Goal: Transaction & Acquisition: Purchase product/service

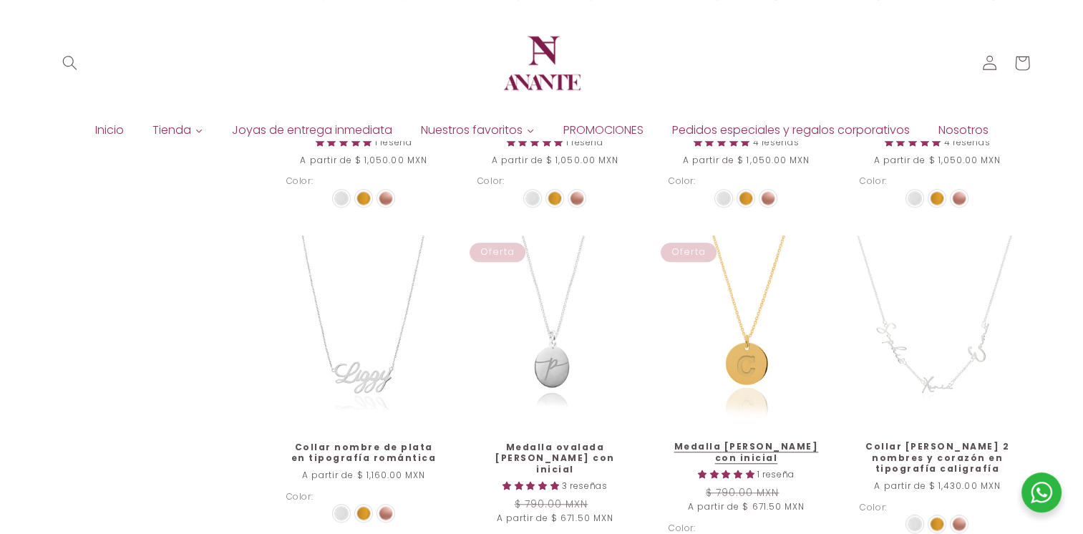
scroll to position [1145, 0]
click at [738, 441] on link "Medalla [PERSON_NAME] con inicial" at bounding box center [746, 452] width 155 height 22
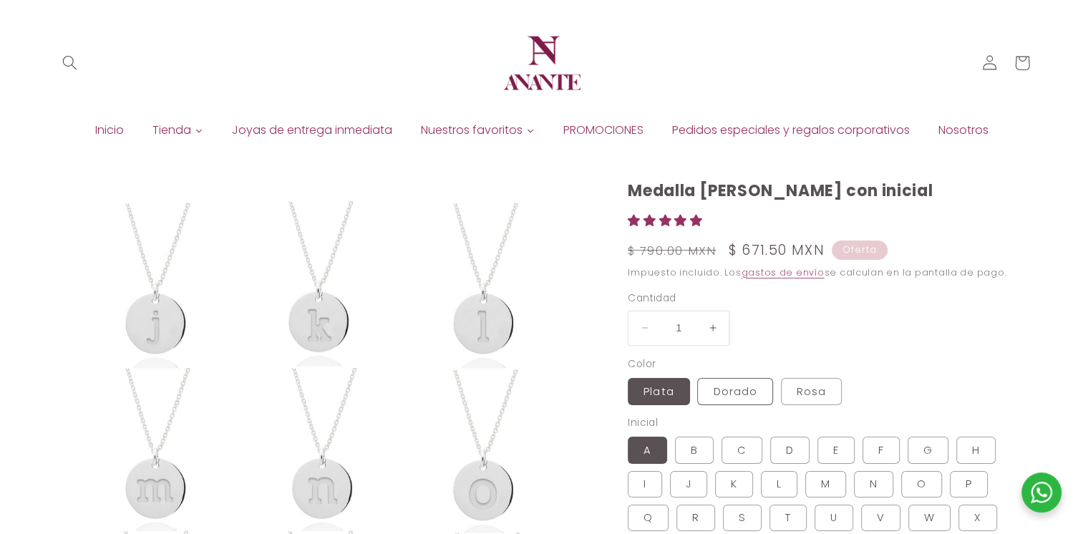
click at [732, 370] on fieldset "Color Plata Variante agotada o no disponible Dorado Variante agotada o no dispo…" at bounding box center [793, 381] width 331 height 49
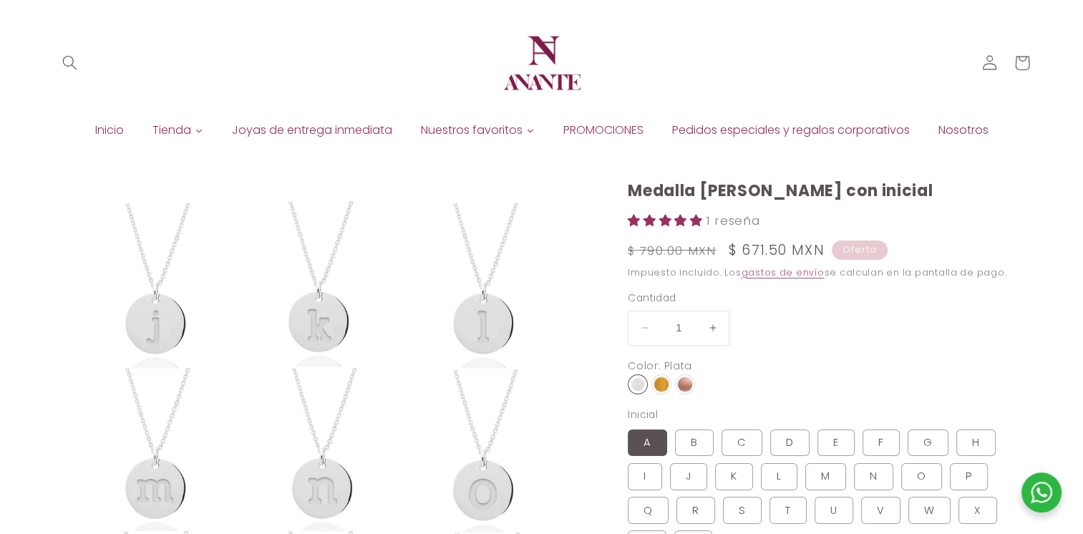
click at [687, 386] on img at bounding box center [685, 384] width 14 height 14
click at [0, 0] on input "radio" at bounding box center [0, 0] width 0 height 0
click at [730, 442] on label "C Variante agotada o no disponible" at bounding box center [742, 442] width 41 height 27
click at [722, 427] on input "C Variante agotada o no disponible" at bounding box center [722, 426] width 1 height 1
radio input "true"
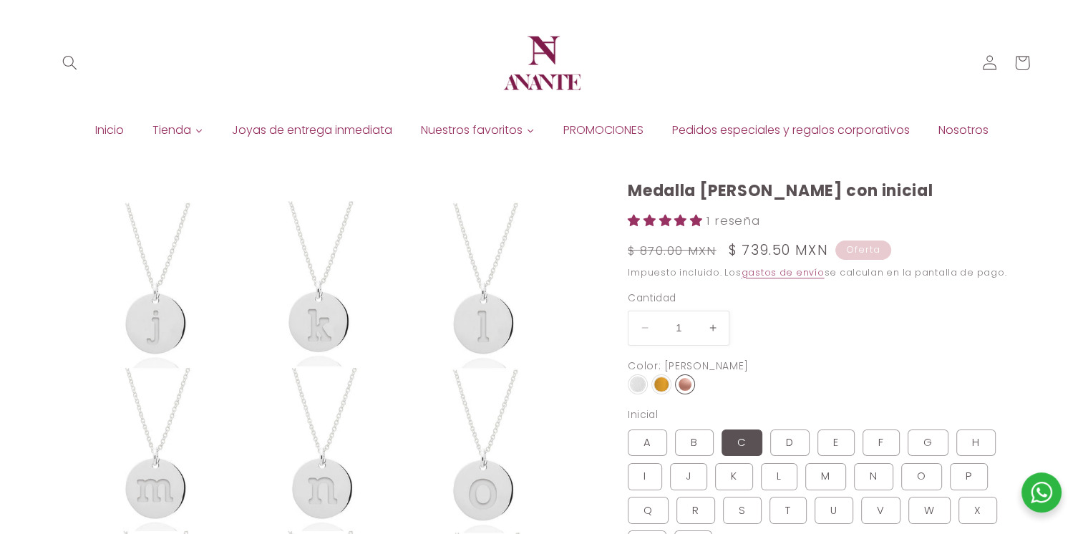
select select "{"isForProduct":true,"id":44913521000602,"title":"Plata / A","available":true,"…"
select select "{"isForProduct":false,"id":45146789806234,"title":"Plata","available":true,"pri…"
click at [659, 383] on img at bounding box center [661, 384] width 14 height 14
click at [0, 0] on input "radio" at bounding box center [0, 0] width 0 height 0
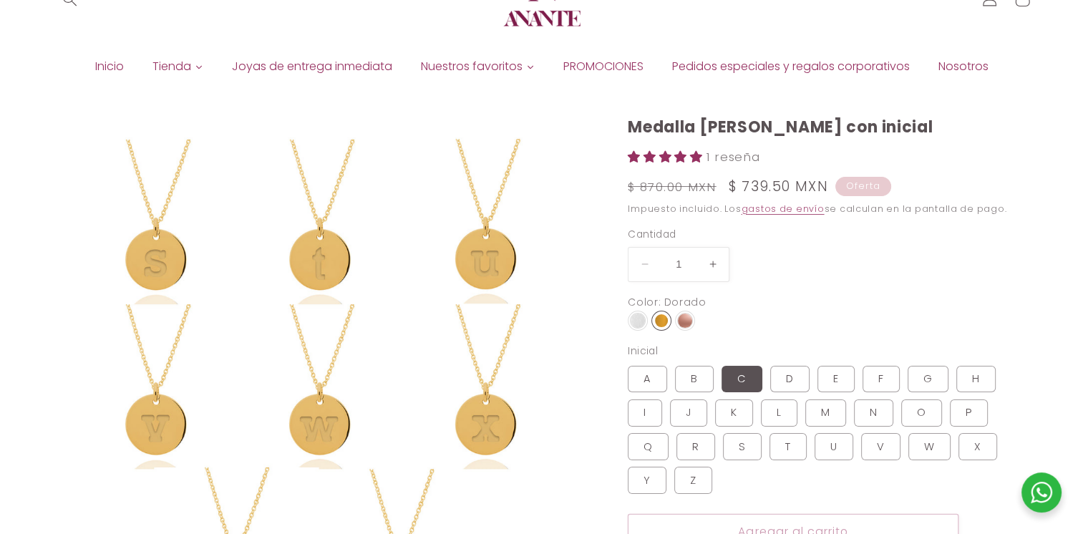
scroll to position [180, 0]
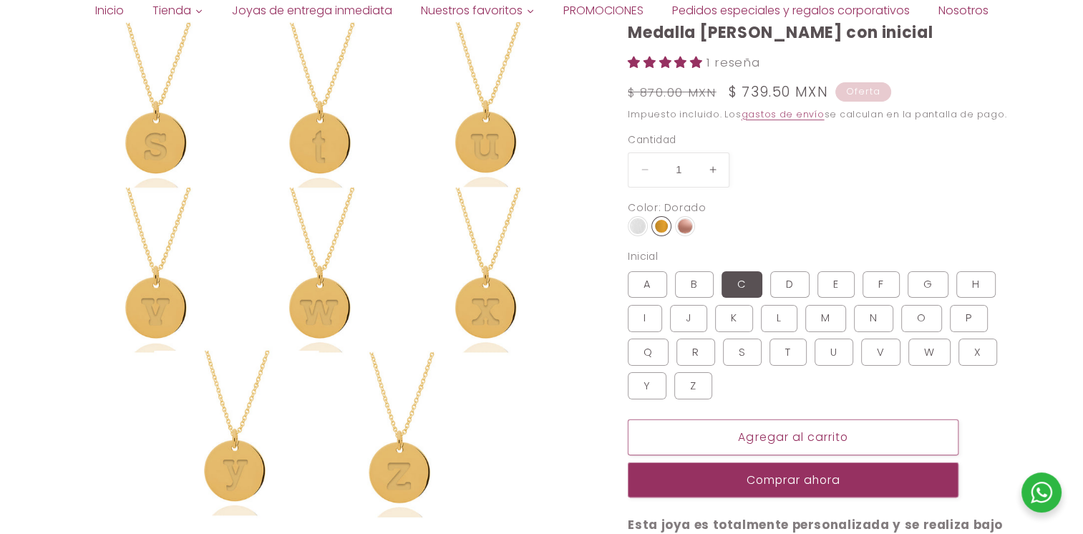
click at [639, 227] on img at bounding box center [638, 226] width 14 height 14
click at [0, 0] on input "radio" at bounding box center [0, 0] width 0 height 0
